Goal: Task Accomplishment & Management: Complete application form

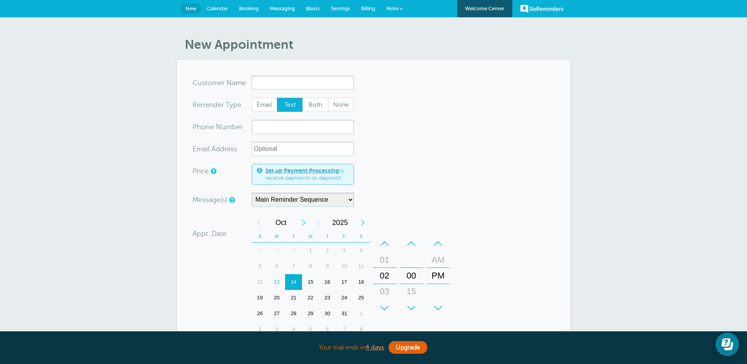
click at [284, 10] on span "Messaging" at bounding box center [282, 9] width 25 height 6
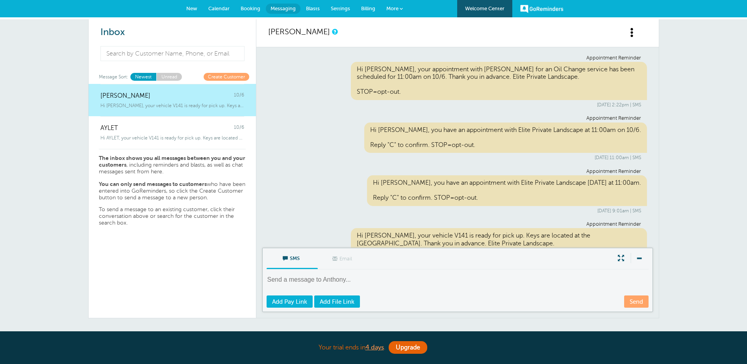
scroll to position [34, 0]
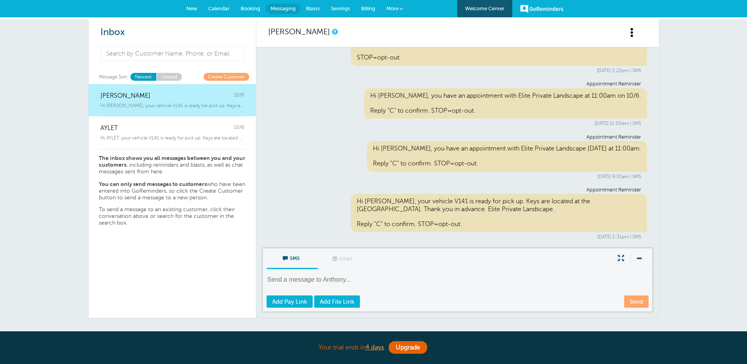
click at [249, 5] on link "Booking" at bounding box center [250, 8] width 31 height 17
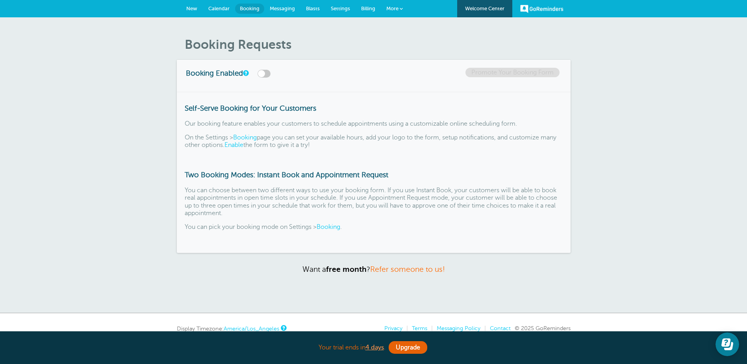
click at [212, 6] on span "Calendar" at bounding box center [218, 9] width 21 height 6
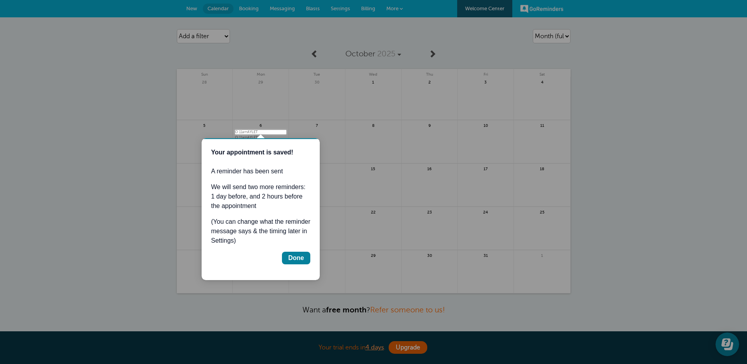
click at [192, 9] on div at bounding box center [143, 65] width 286 height 130
click at [308, 53] on div at bounding box center [516, 67] width 460 height 134
click at [298, 256] on div "Done" at bounding box center [296, 257] width 16 height 9
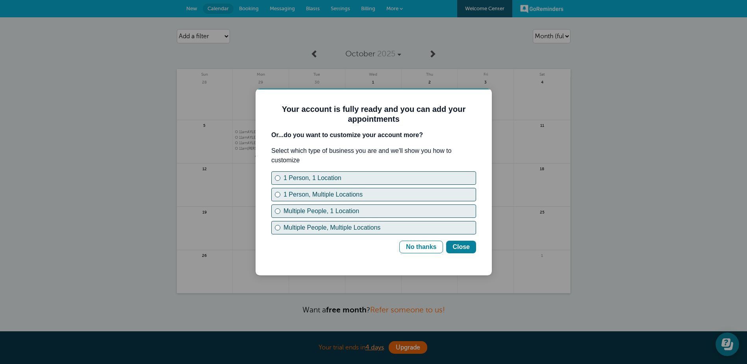
click at [396, 13] on div at bounding box center [373, 182] width 747 height 364
click at [431, 248] on div "No thanks" at bounding box center [421, 246] width 30 height 9
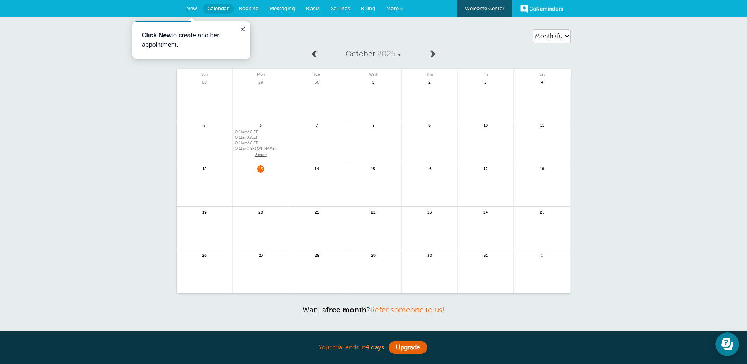
click at [395, 10] on span "More" at bounding box center [392, 9] width 12 height 6
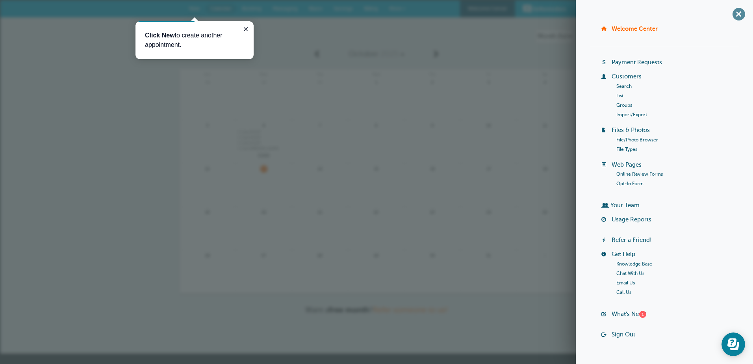
click at [730, 11] on span "+" at bounding box center [738, 14] width 18 height 18
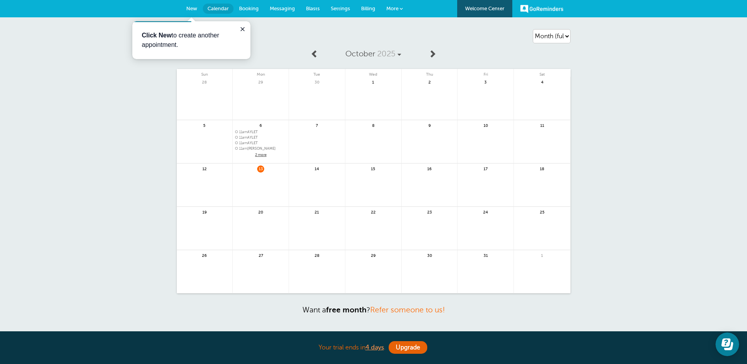
click at [255, 7] on span "Booking" at bounding box center [249, 9] width 20 height 6
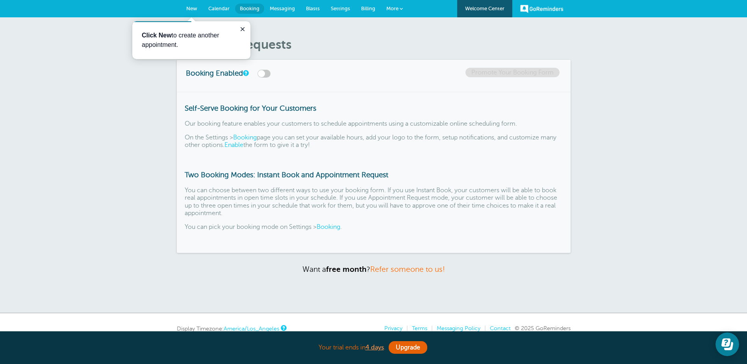
click at [345, 8] on span "Settings" at bounding box center [340, 9] width 19 height 6
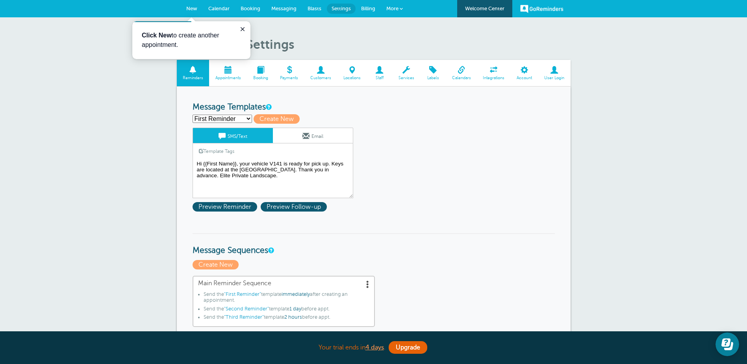
click at [284, 161] on textarea "Hi {{First Name}}, your vehicle V141 is ready for pick up. Keys are located at …" at bounding box center [272, 178] width 161 height 39
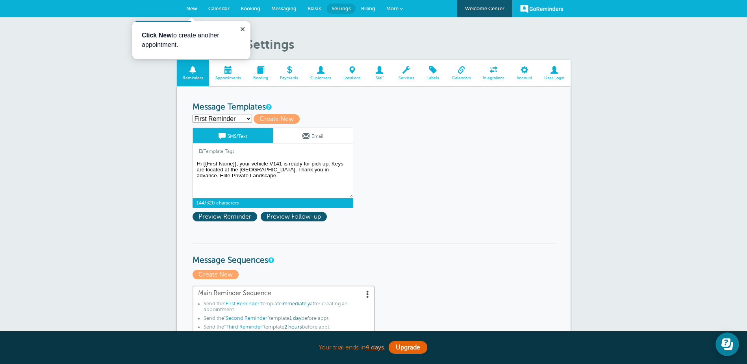
drag, startPoint x: 282, startPoint y: 163, endPoint x: 281, endPoint y: 170, distance: 7.9
click at [281, 165] on textarea "Hi {{First Name}}, your vehicle V141 is ready for pick up. Keys are located at …" at bounding box center [272, 178] width 161 height 39
drag, startPoint x: 277, startPoint y: 166, endPoint x: 269, endPoint y: 161, distance: 9.7
click at [269, 161] on textarea "Hi {{First Name}}, your vehicle V141 is ready for pick up. Keys are located at …" at bounding box center [272, 178] width 161 height 39
click at [271, 168] on textarea "Hi {{First Name}}, your vehicle V141 is ready for pick up. Keys are located at …" at bounding box center [272, 178] width 161 height 39
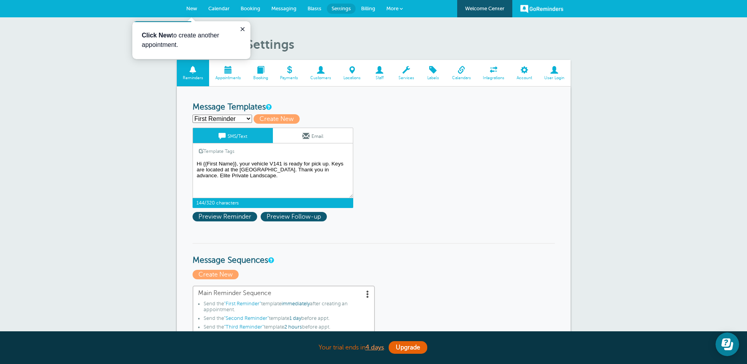
drag, startPoint x: 274, startPoint y: 169, endPoint x: 271, endPoint y: 163, distance: 6.7
click at [273, 164] on textarea "Hi {{First Name}}, your vehicle V141 is ready for pick up. Keys are located at …" at bounding box center [272, 178] width 161 height 39
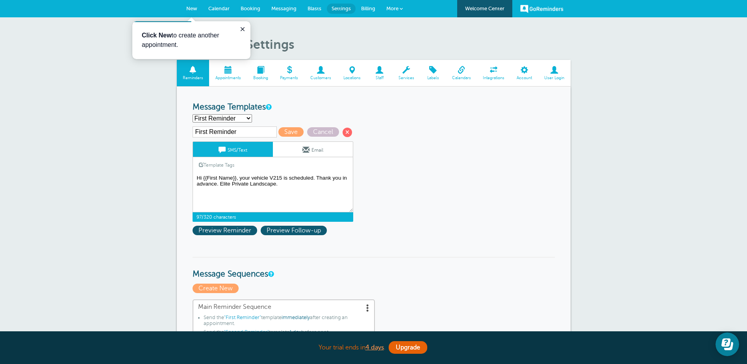
click at [313, 176] on textarea "Hi {{First Name}}, your vehicle V141 is ready for pick up. Keys are located at …" at bounding box center [272, 192] width 161 height 39
click at [209, 190] on textarea "Hi {{First Name}}, your vehicle V141 is ready for pick up. Keys are located at …" at bounding box center [272, 192] width 161 height 39
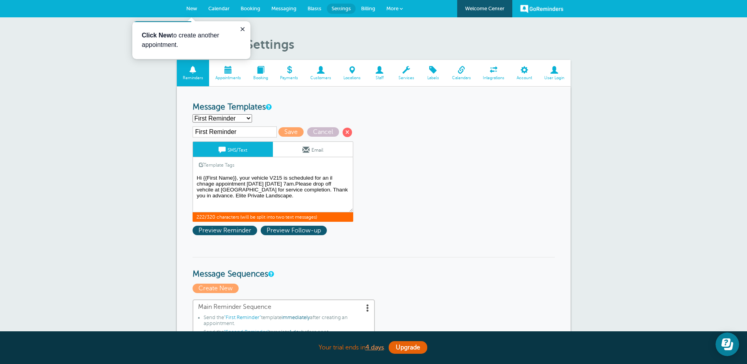
click at [287, 183] on textarea "Hi {{First Name}}, your vehicle V141 is ready for pick up. Keys are located at …" at bounding box center [272, 192] width 161 height 39
click at [281, 184] on textarea "Hi {{First Name}}, your vehicle V141 is ready for pick up. Keys are located at …" at bounding box center [272, 192] width 161 height 39
click at [254, 189] on textarea "Hi {{First Name}}, your vehicle V141 is ready for pick up. Keys are located at …" at bounding box center [272, 192] width 161 height 39
click at [256, 190] on textarea "Hi {{First Name}}, your vehicle V141 is ready for pick up. Keys are located at …" at bounding box center [272, 192] width 161 height 39
click at [209, 190] on textarea "Hi {{First Name}}, your vehicle V141 is ready for pick up. Keys are located at …" at bounding box center [272, 192] width 161 height 39
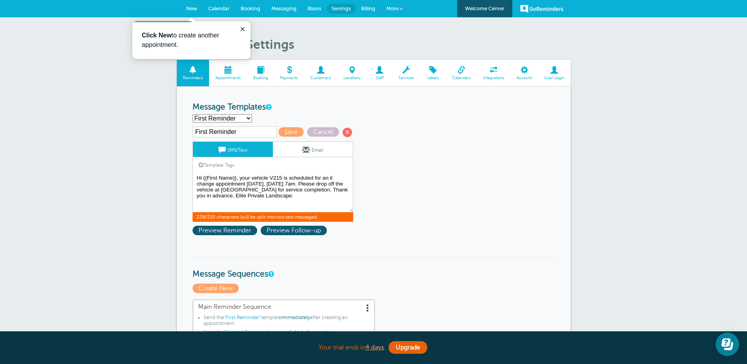
click at [216, 197] on textarea "Hi {{First Name}}, your vehicle V141 is ready for pick up. Keys are located at …" at bounding box center [272, 192] width 161 height 39
click at [328, 185] on textarea "Hi {{First Name}}, your vehicle V141 is ready for pick up. Keys are located at …" at bounding box center [272, 192] width 161 height 39
click at [340, 184] on textarea "Hi {{First Name}}, your vehicle V141 is ready for pick up. Keys are located at …" at bounding box center [272, 192] width 161 height 39
click at [330, 176] on textarea "Hi {{First Name}}, your vehicle V141 is ready for pick up. Keys are located at …" at bounding box center [272, 192] width 161 height 39
click at [340, 177] on textarea "Hi {{First Name}}, your vehicle V141 is ready for pick up. Keys are located at …" at bounding box center [272, 192] width 161 height 39
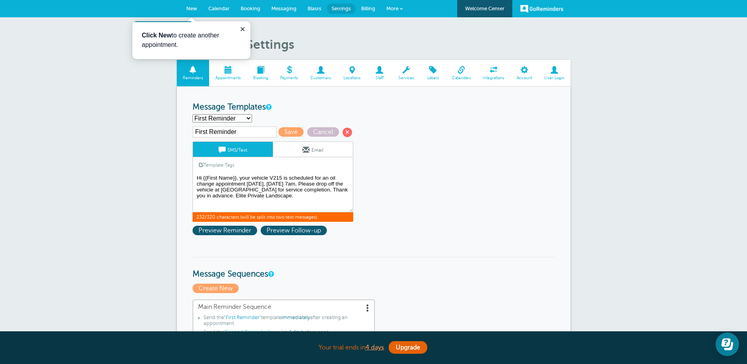
click at [203, 191] on textarea "Hi {{First Name}}, your vehicle V141 is ready for pick up. Keys are located at …" at bounding box center [272, 192] width 161 height 39
drag, startPoint x: 247, startPoint y: 184, endPoint x: 216, endPoint y: 184, distance: 30.3
click at [216, 184] on textarea "Hi {{First Name}}, your vehicle V141 is ready for pick up. Keys are located at …" at bounding box center [272, 192] width 161 height 39
type textarea "Hi {{First Name}}, your vehicle V215 is scheduled for an oil change Tomorrow, T…"
click at [290, 130] on span "Save" at bounding box center [290, 131] width 25 height 9
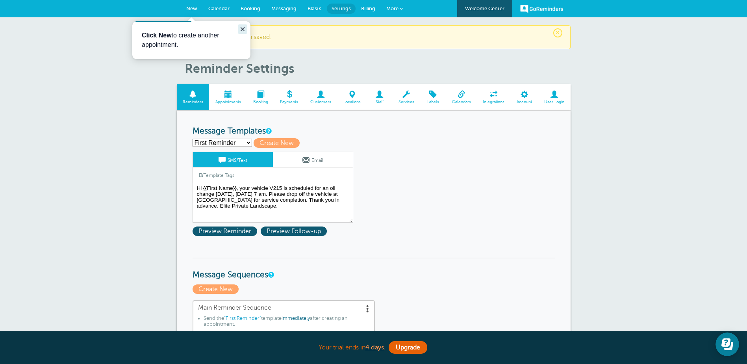
click at [239, 28] on button "Close guide" at bounding box center [242, 28] width 9 height 9
drag, startPoint x: 202, startPoint y: 7, endPoint x: 198, endPoint y: 6, distance: 4.8
click at [202, 7] on link "New" at bounding box center [192, 8] width 22 height 17
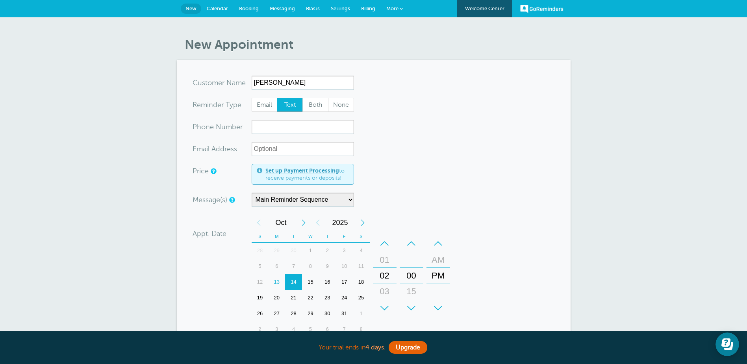
type input "Jose Soto"
click at [281, 128] on input "xxx-no-autofill" at bounding box center [302, 127] width 102 height 14
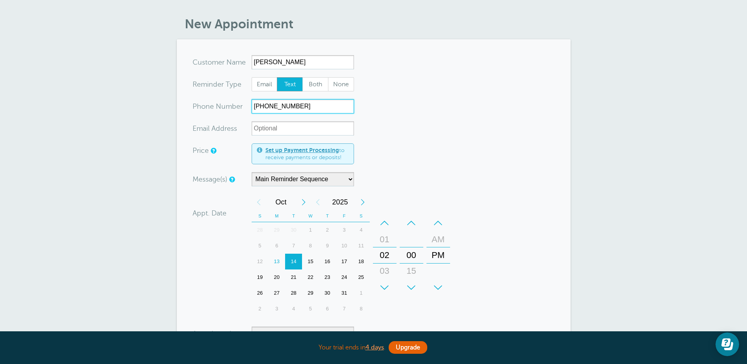
scroll to position [39, 0]
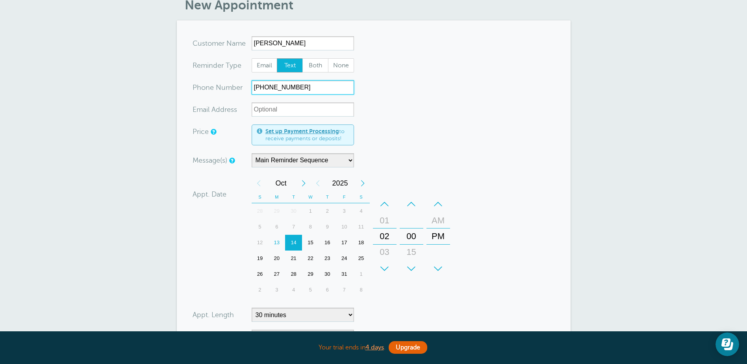
type input "559-392-3407"
click at [325, 161] on select "Main Reminder Sequence" at bounding box center [302, 160] width 102 height 14
click at [251, 153] on select "Main Reminder Sequence" at bounding box center [302, 160] width 102 height 14
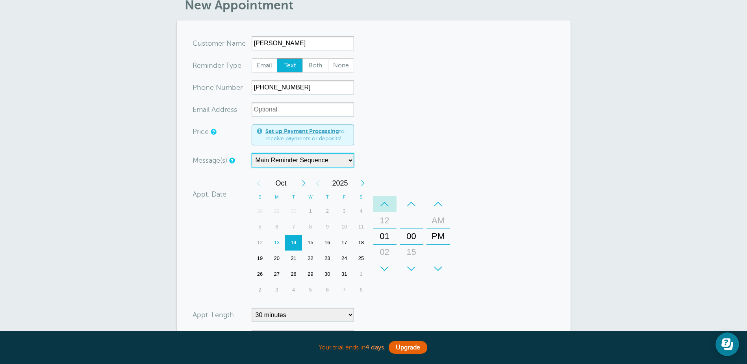
click at [382, 205] on div "–" at bounding box center [385, 204] width 24 height 16
click at [383, 204] on div "–" at bounding box center [385, 204] width 24 height 16
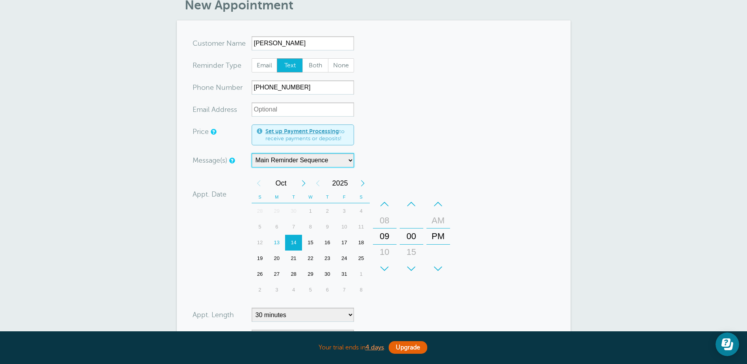
click at [383, 204] on div "–" at bounding box center [385, 204] width 24 height 16
click at [434, 195] on div "+ – AM PM" at bounding box center [438, 236] width 27 height 87
click at [438, 202] on div "–" at bounding box center [438, 204] width 24 height 16
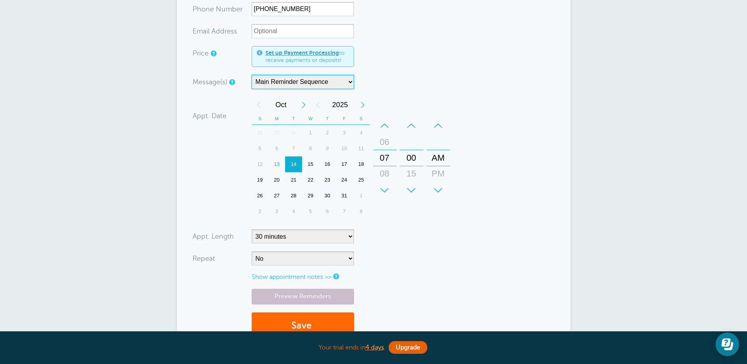
scroll to position [118, 0]
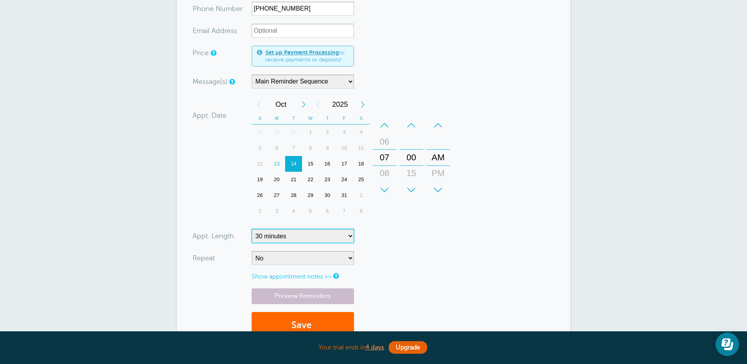
drag, startPoint x: 290, startPoint y: 234, endPoint x: 293, endPoint y: 228, distance: 6.4
click at [290, 234] on select "5 minutes 10 minutes 15 minutes 20 minutes 25 minutes 30 minutes 35 minutes 40 …" at bounding box center [302, 236] width 102 height 14
click at [475, 226] on form "You are creating a new customer. To use an existing customer select one from th…" at bounding box center [373, 151] width 362 height 389
click at [298, 263] on select "No Daily Weekly Every 2 weeks Every 3 weeks Every 4 weeks Monthly Every 5 weeks…" at bounding box center [302, 258] width 102 height 14
click at [460, 240] on form "You are creating a new customer. To use an existing customer select one from th…" at bounding box center [373, 151] width 362 height 389
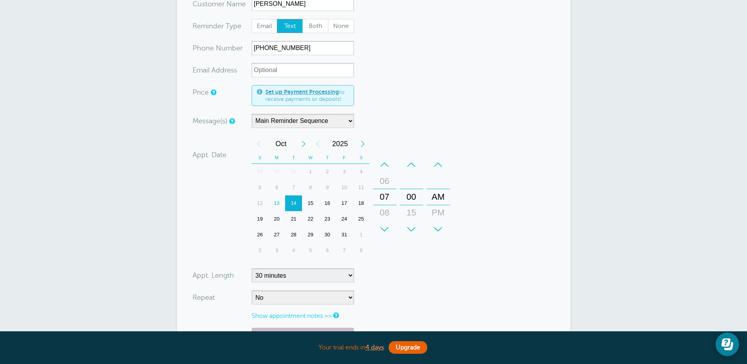
scroll to position [157, 0]
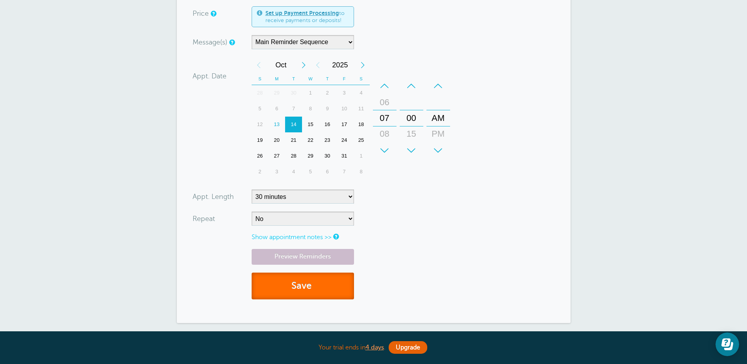
click at [301, 280] on button "Save" at bounding box center [302, 285] width 102 height 27
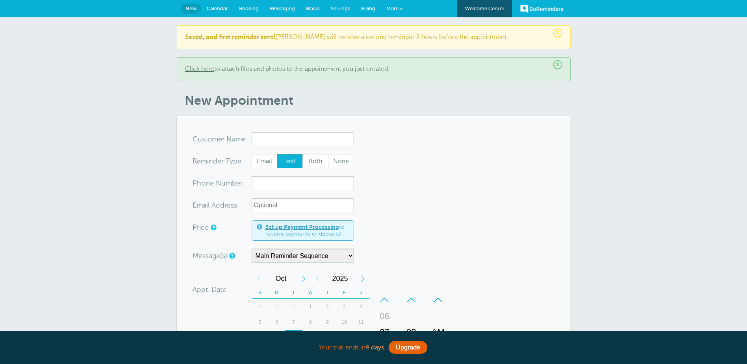
click at [203, 71] on link "Click here" at bounding box center [199, 68] width 29 height 7
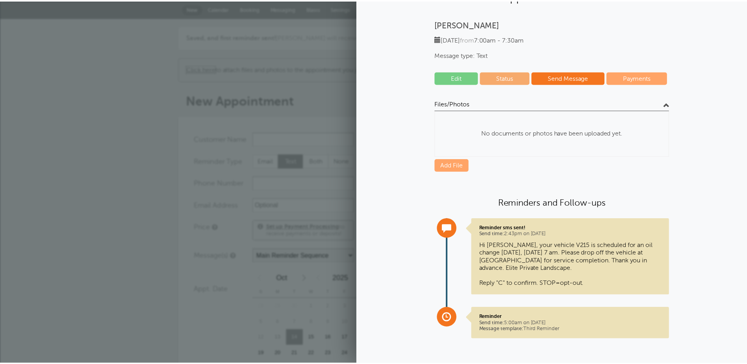
scroll to position [40, 0]
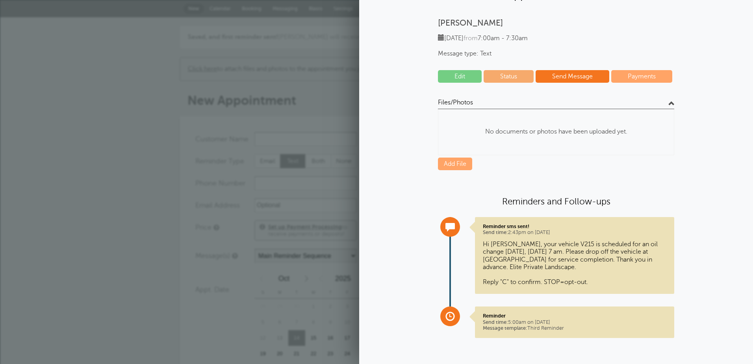
drag, startPoint x: 274, startPoint y: 102, endPoint x: 276, endPoint y: 98, distance: 4.3
click at [274, 102] on h1 "New Appointment" at bounding box center [380, 100] width 386 height 15
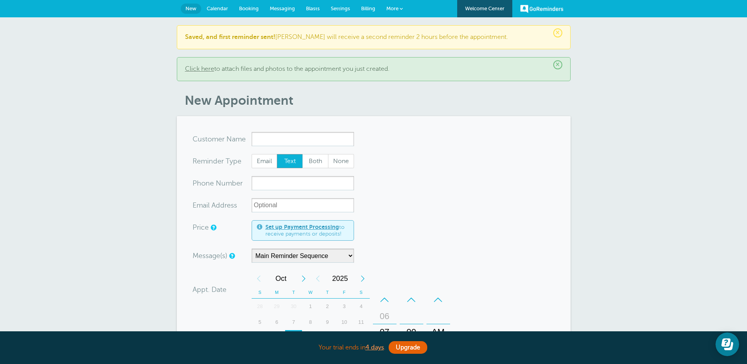
scroll to position [0, 0]
click at [290, 9] on span "Messaging" at bounding box center [282, 9] width 25 height 6
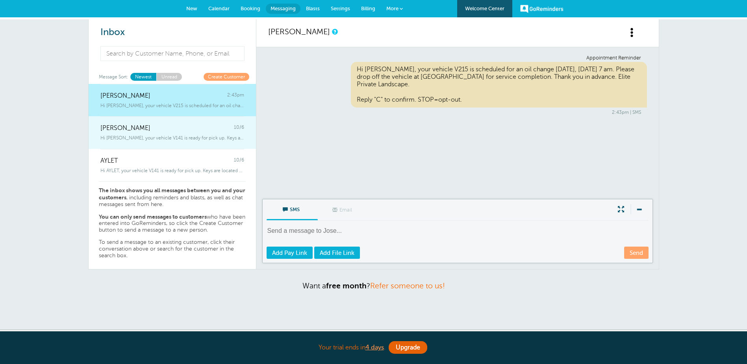
click at [150, 131] on span "[PERSON_NAME]" at bounding box center [125, 127] width 50 height 7
